Goal: Find specific page/section: Find specific page/section

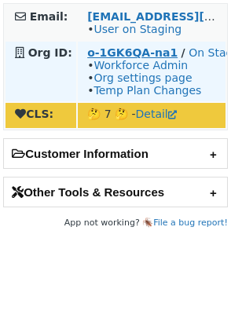
click at [146, 53] on strong "o-1GK6QA-na1" at bounding box center [132, 52] width 90 height 13
